Goal: Task Accomplishment & Management: Use online tool/utility

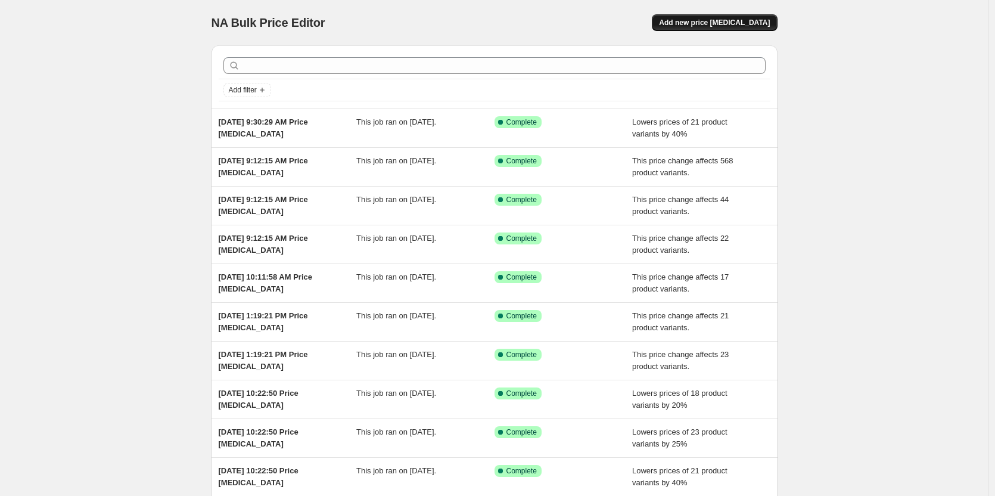
click at [735, 24] on span "Add new price [MEDICAL_DATA]" at bounding box center [714, 23] width 111 height 10
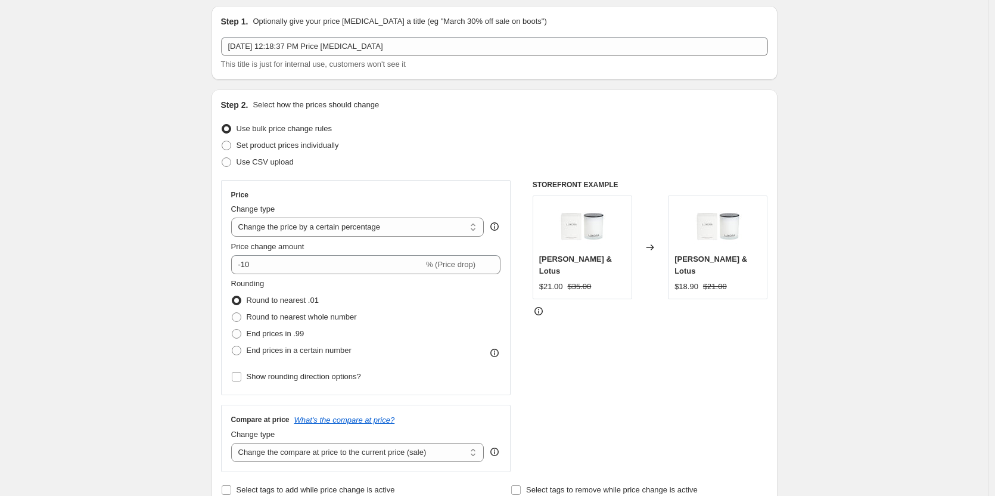
scroll to position [60, 0]
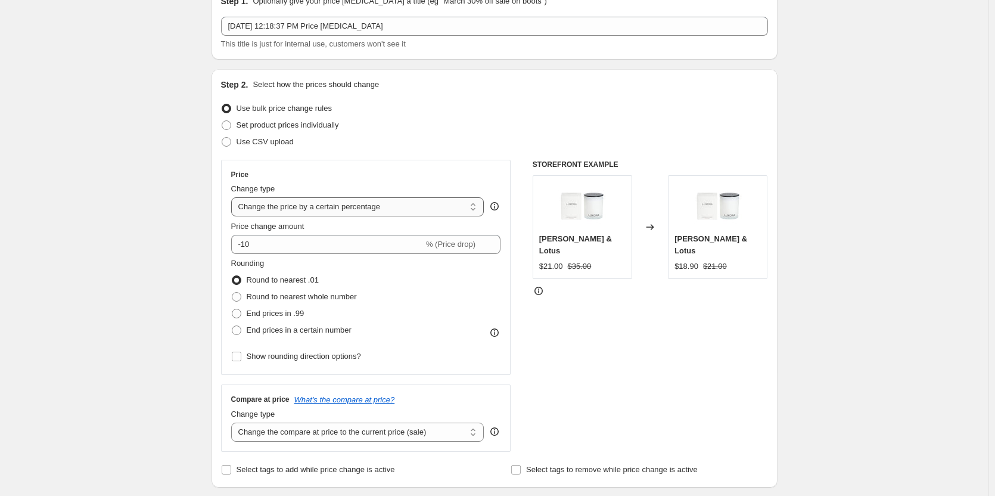
click at [283, 204] on select "Change the price to a certain amount Change the price by a certain amount Chang…" at bounding box center [357, 206] width 253 height 19
select select "ecap"
click at [234, 197] on select "Change the price to a certain amount Change the price by a certain amount Chang…" at bounding box center [357, 206] width 253 height 19
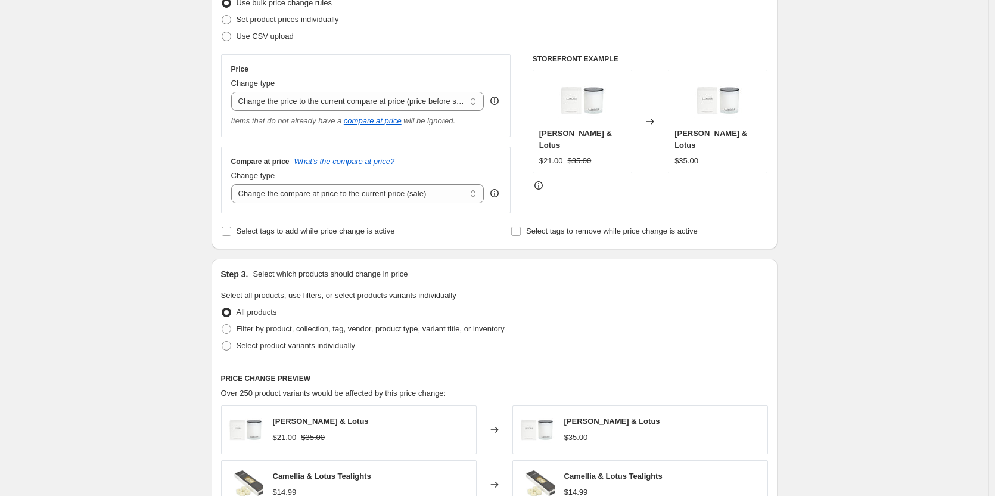
scroll to position [179, 0]
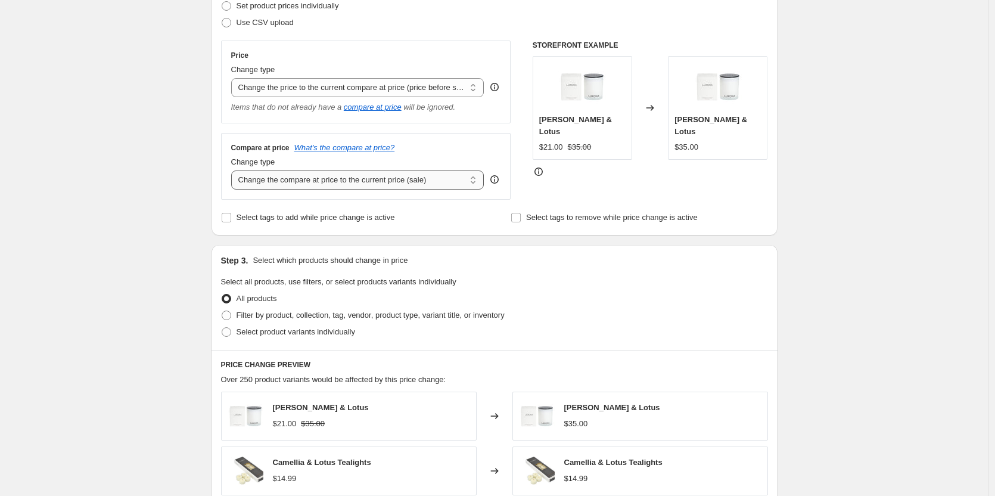
click at [262, 181] on select "Change the compare at price to the current price (sale) Change the compare at p…" at bounding box center [357, 179] width 253 height 19
select select "remove"
click at [234, 171] on select "Change the compare at price to the current price (sale) Change the compare at p…" at bounding box center [357, 179] width 253 height 19
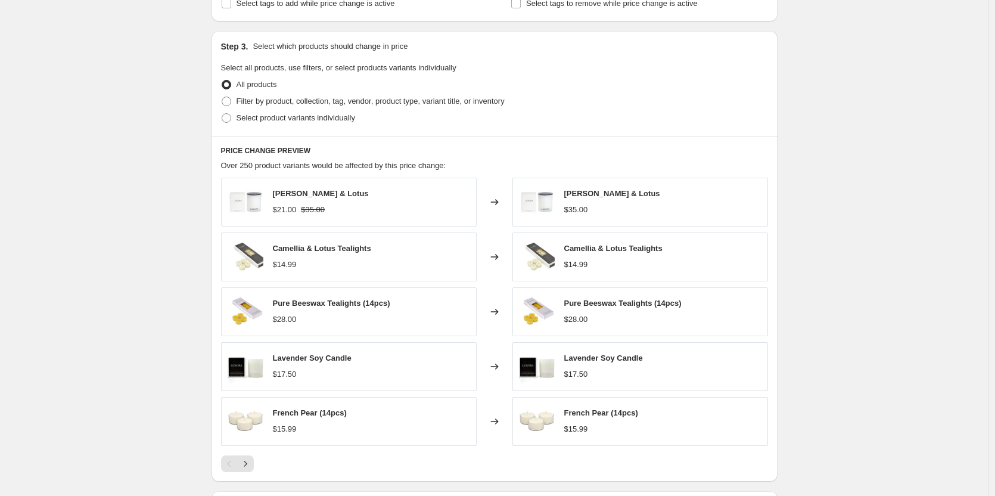
scroll to position [358, 0]
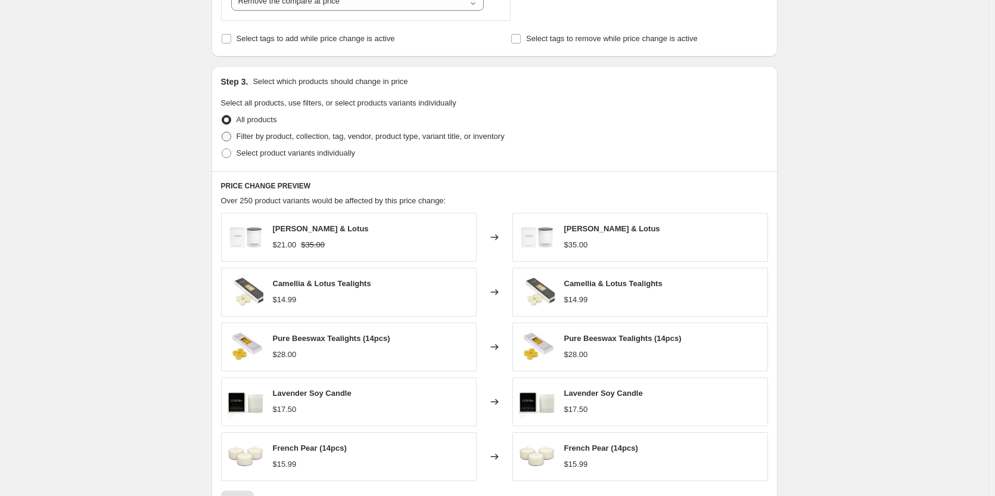
click at [255, 138] on span "Filter by product, collection, tag, vendor, product type, variant title, or inv…" at bounding box center [371, 136] width 268 height 9
click at [222, 132] on input "Filter by product, collection, tag, vendor, product type, variant title, or inv…" at bounding box center [222, 132] width 1 height 1
radio input "true"
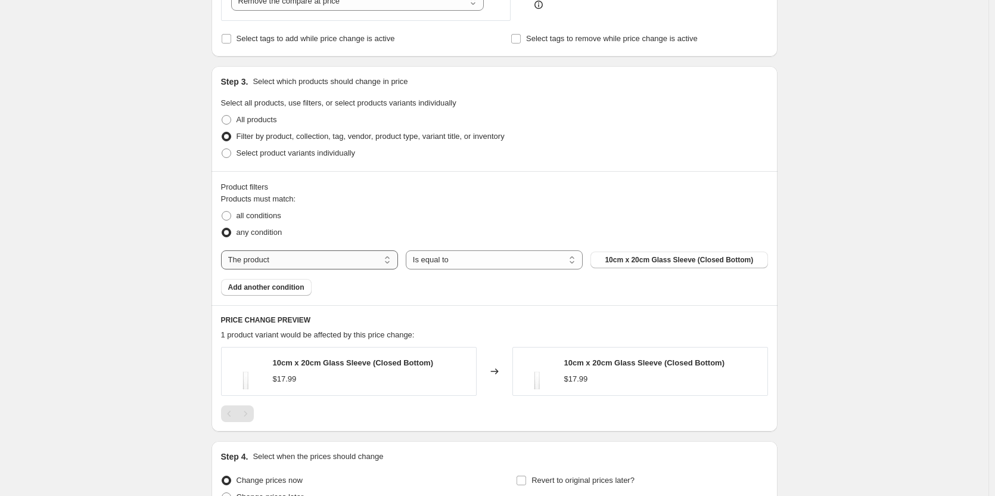
click at [336, 255] on select "The product The product's collection The product's tag The product's vendor The…" at bounding box center [309, 259] width 177 height 19
select select "collection"
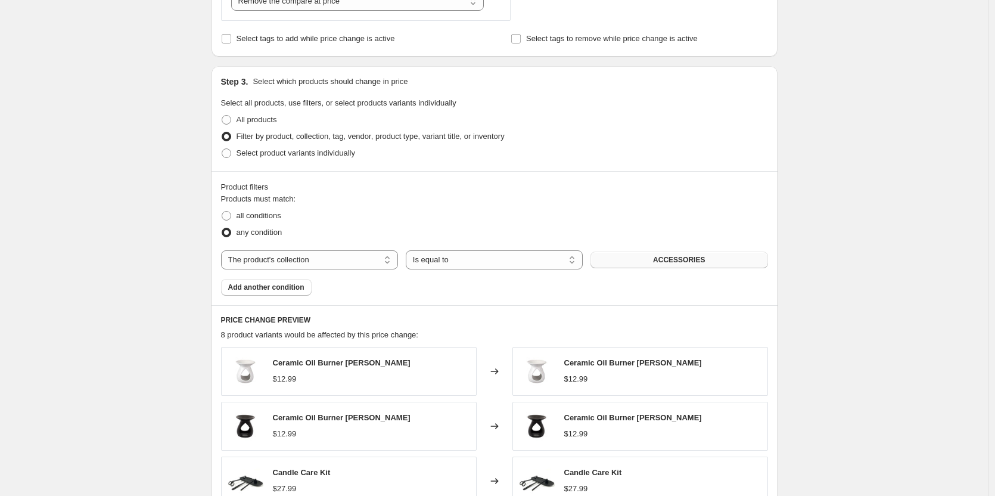
click at [657, 263] on button "ACCESSORIES" at bounding box center [679, 259] width 177 height 17
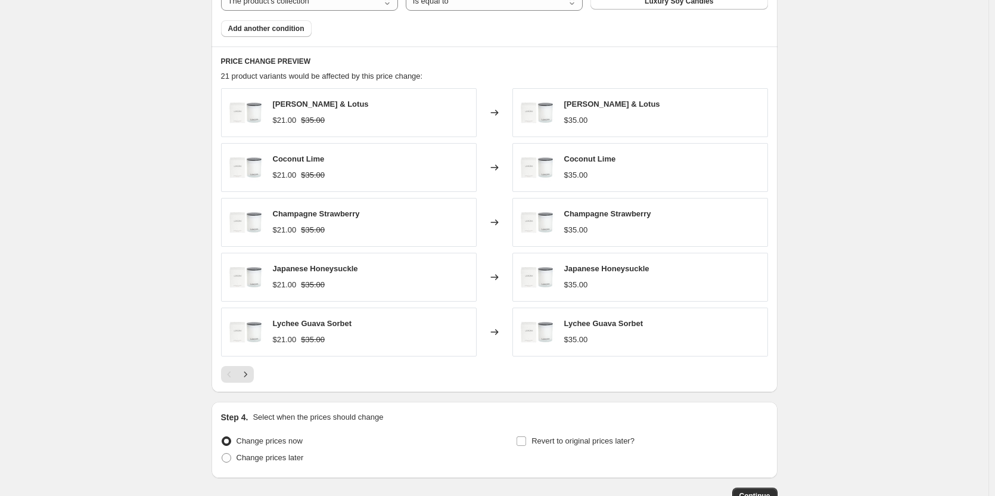
scroll to position [698, 0]
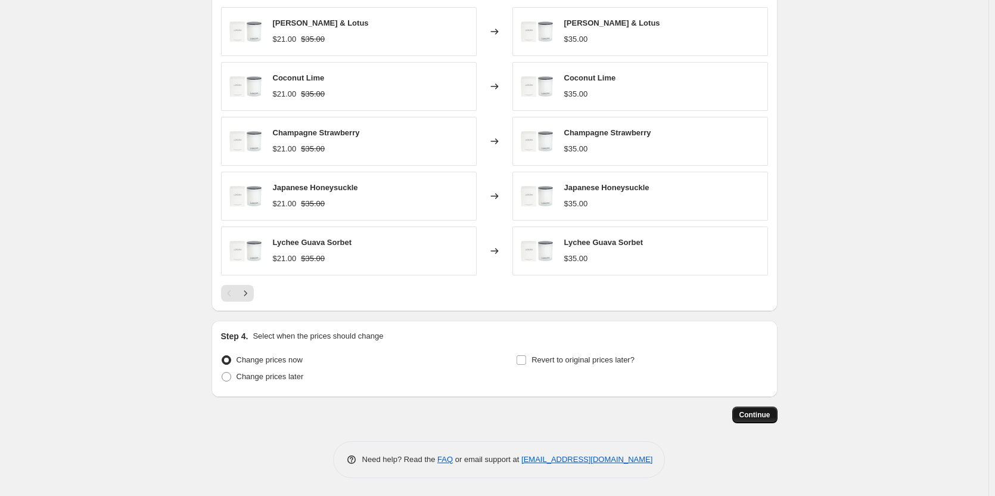
click at [759, 412] on span "Continue" at bounding box center [755, 415] width 31 height 10
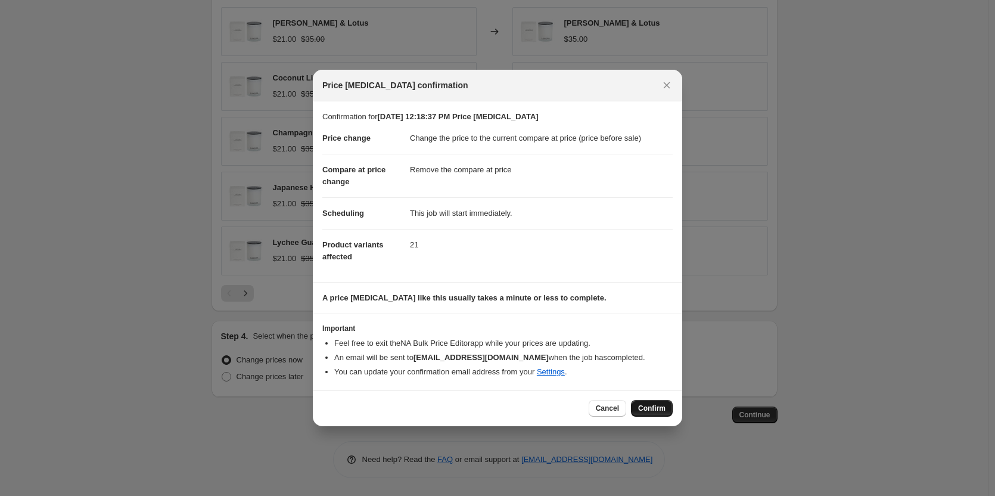
click at [654, 406] on span "Confirm" at bounding box center [651, 408] width 27 height 10
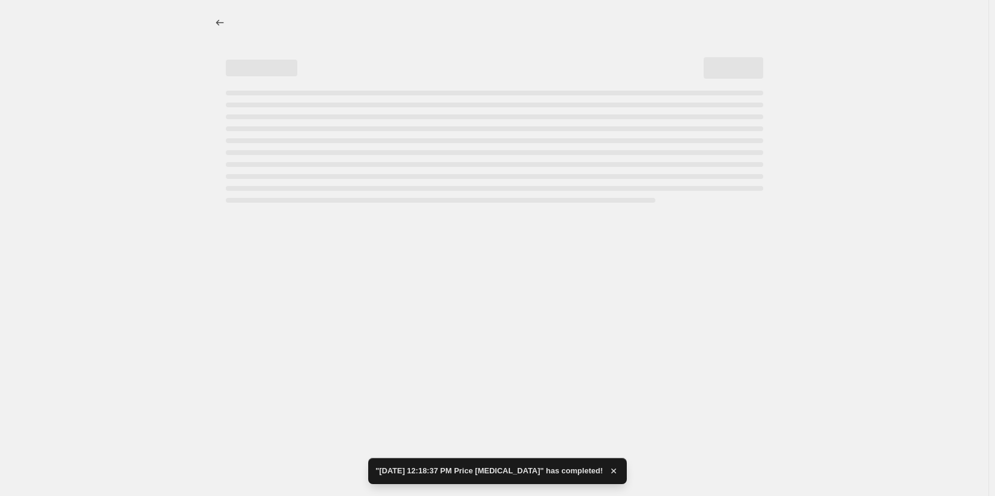
select select "ecap"
select select "remove"
select select "collection"
